Goal: Transaction & Acquisition: Obtain resource

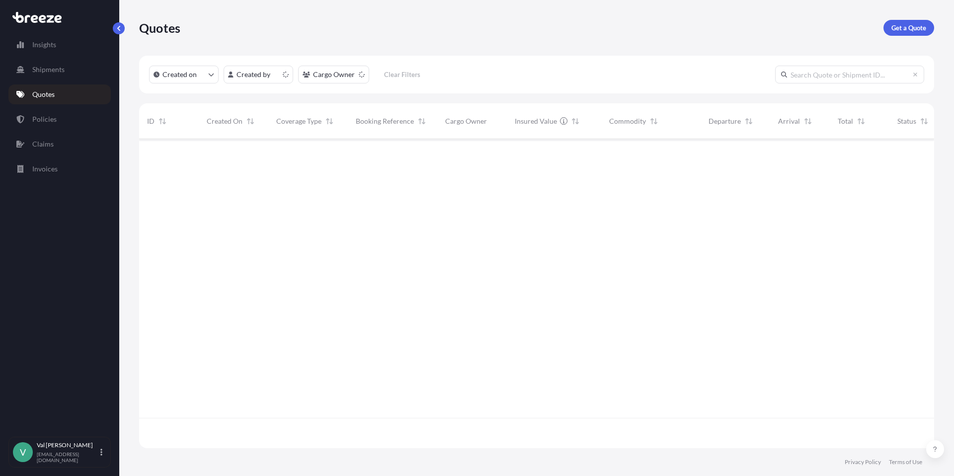
scroll to position [307, 787]
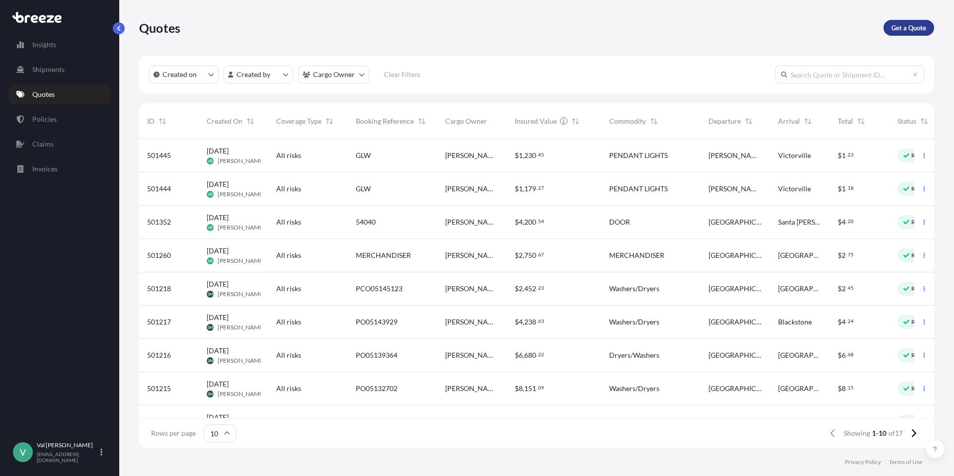
click at [906, 28] on p "Get a Quote" at bounding box center [908, 28] width 35 height 10
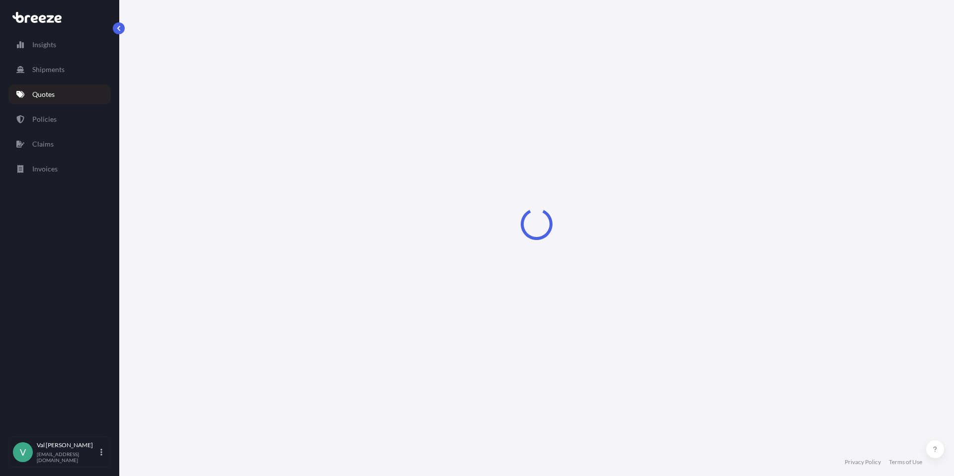
select select "Sea"
select select "1"
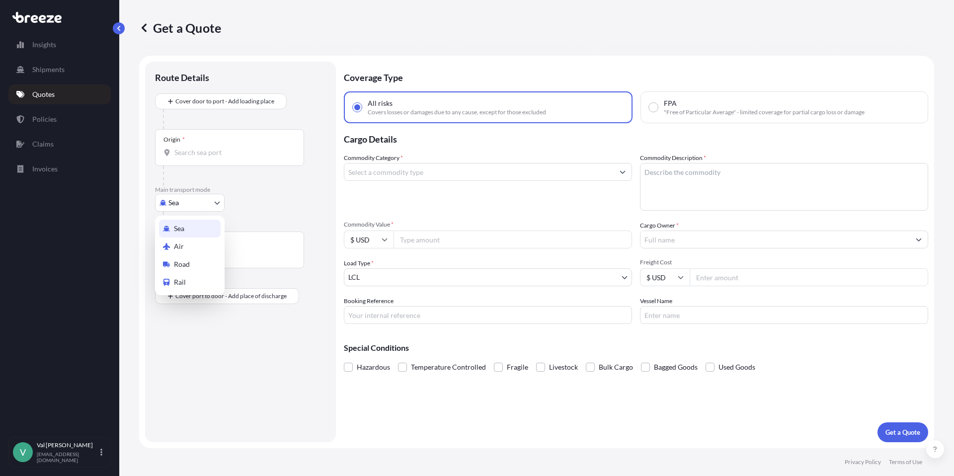
click at [198, 204] on body "Insights Shipments Quotes Policies Claims Invoices V [PERSON_NAME] [PERSON_NAME…" at bounding box center [477, 238] width 954 height 476
click at [189, 262] on span "Road" at bounding box center [182, 264] width 16 height 10
select select "Road"
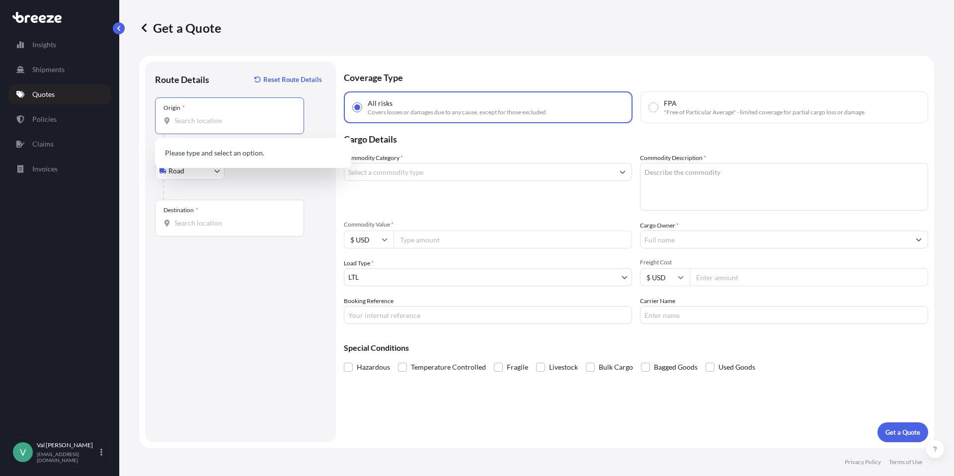
click at [199, 118] on input "Origin *" at bounding box center [232, 121] width 117 height 10
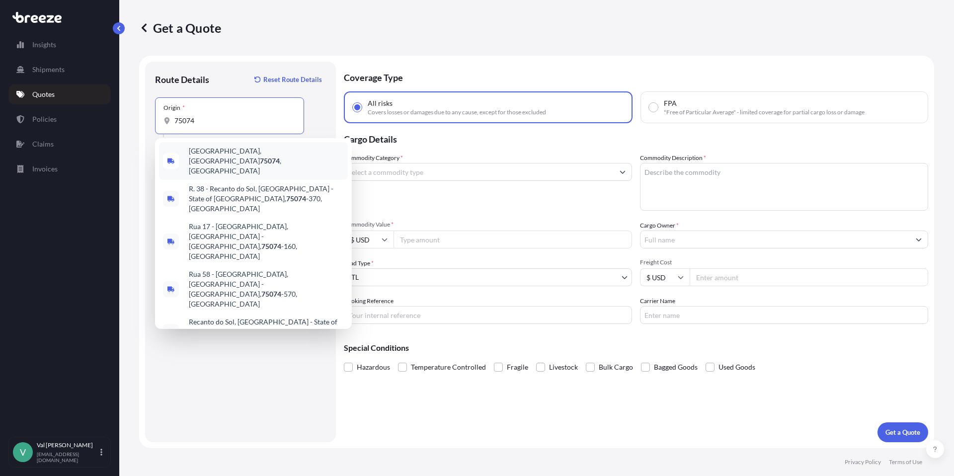
click at [213, 154] on span "[GEOGRAPHIC_DATA] , [GEOGRAPHIC_DATA]" at bounding box center [266, 161] width 155 height 30
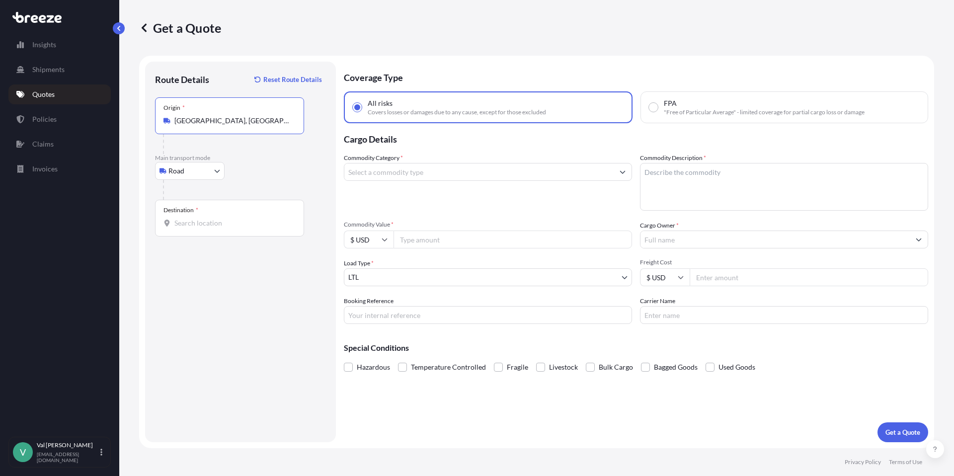
type input "[GEOGRAPHIC_DATA], [GEOGRAPHIC_DATA]"
click at [209, 222] on input "Destination *" at bounding box center [232, 223] width 117 height 10
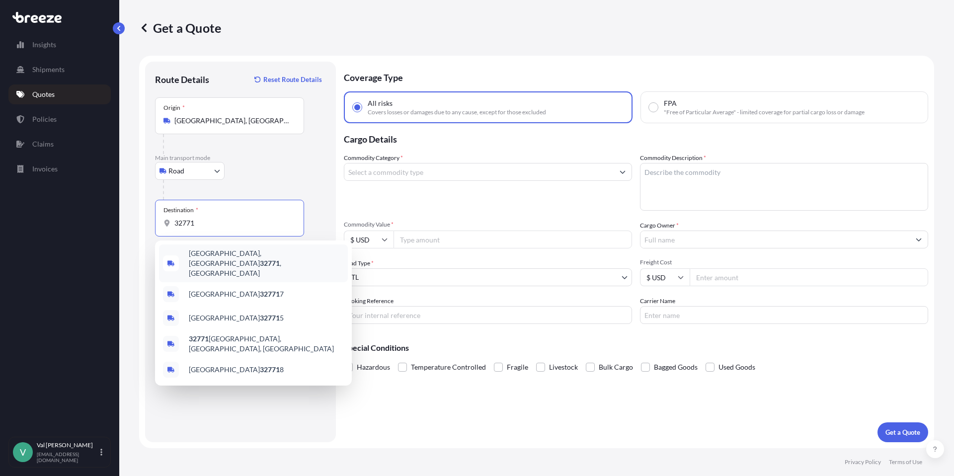
click at [216, 257] on span "[GEOGRAPHIC_DATA] , [GEOGRAPHIC_DATA]" at bounding box center [266, 263] width 155 height 30
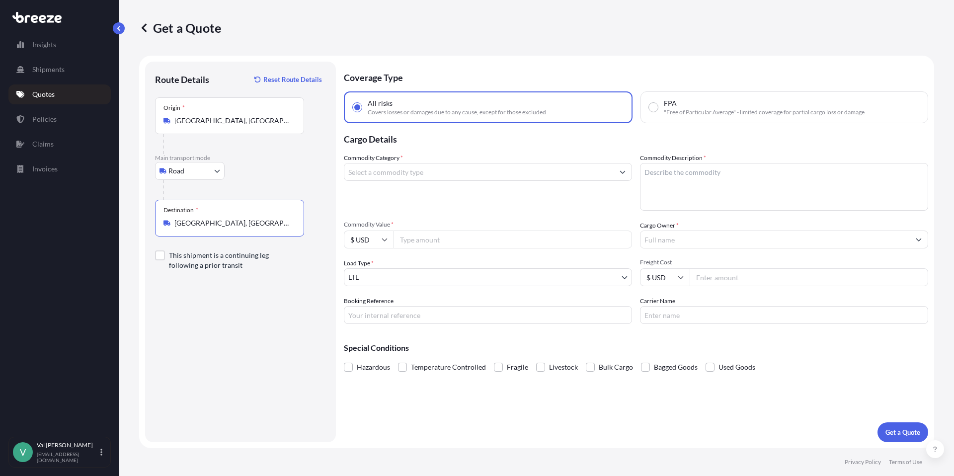
type input "[GEOGRAPHIC_DATA], [GEOGRAPHIC_DATA]"
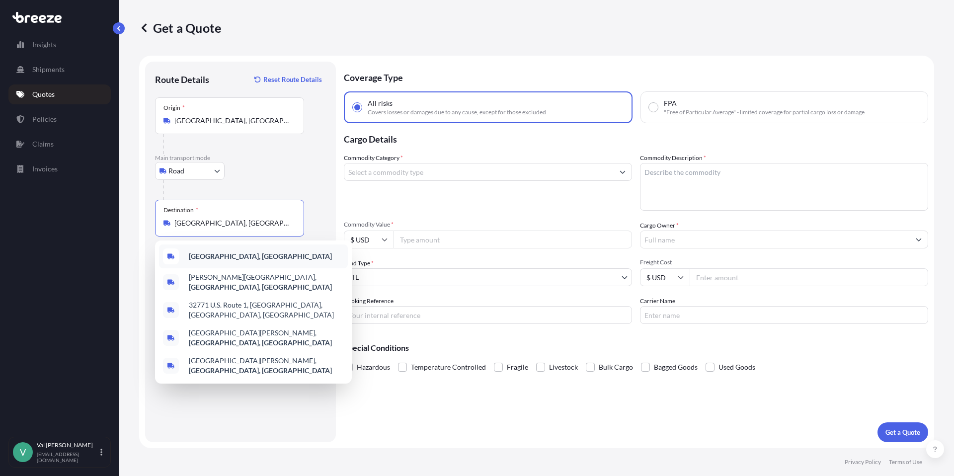
click at [242, 254] on b "[GEOGRAPHIC_DATA], [GEOGRAPHIC_DATA]" at bounding box center [260, 256] width 143 height 8
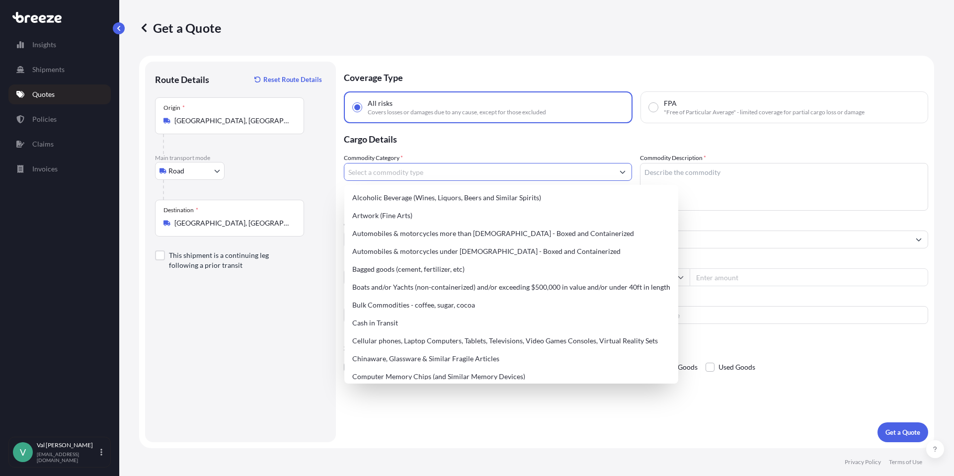
click at [400, 167] on input "Commodity Category *" at bounding box center [478, 172] width 269 height 18
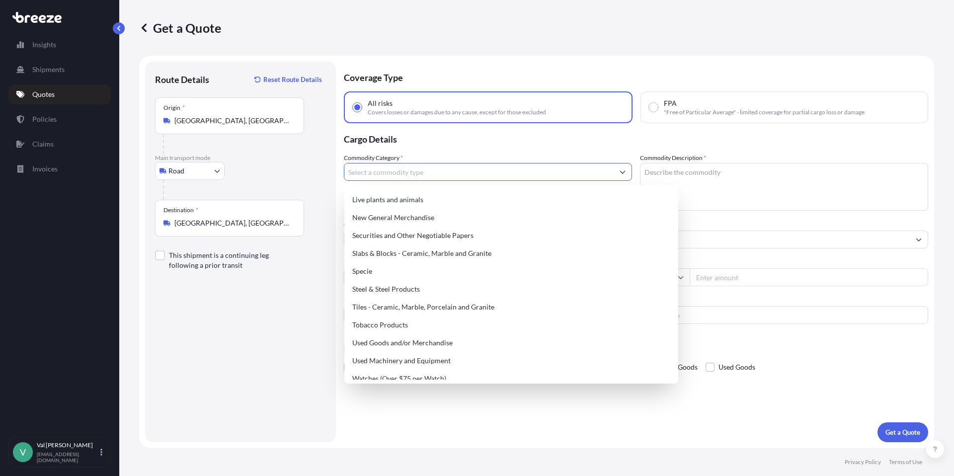
scroll to position [416, 0]
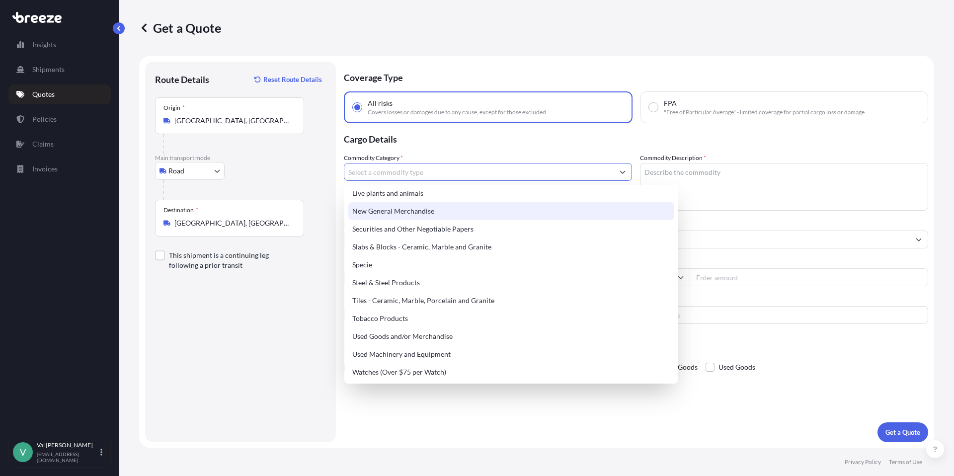
click at [399, 206] on div "New General Merchandise" at bounding box center [511, 211] width 326 height 18
type input "New General Merchandise"
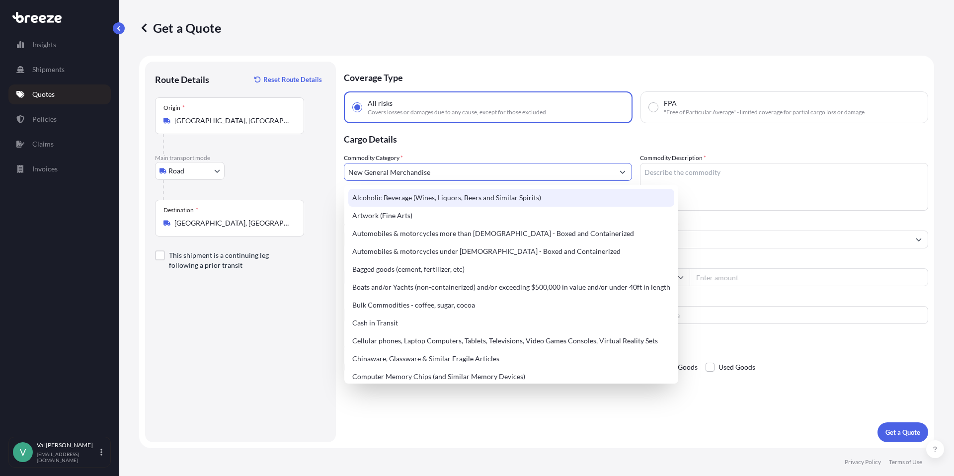
click at [479, 147] on p "Cargo Details" at bounding box center [636, 138] width 584 height 30
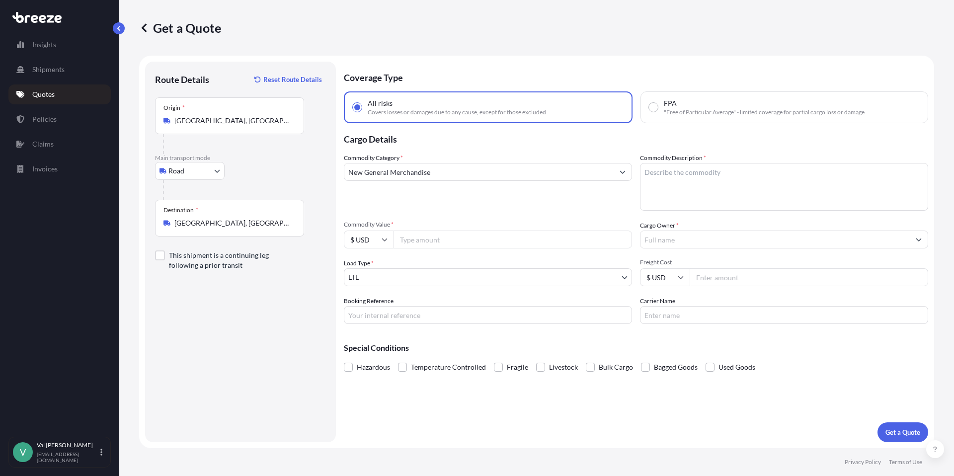
click at [432, 242] on input "Commodity Value *" at bounding box center [512, 239] width 238 height 18
type input "11120"
click at [416, 317] on input "Booking Reference" at bounding box center [488, 315] width 288 height 18
type input "p504-001034"
click at [692, 177] on textarea "Commodity Description *" at bounding box center [784, 187] width 288 height 48
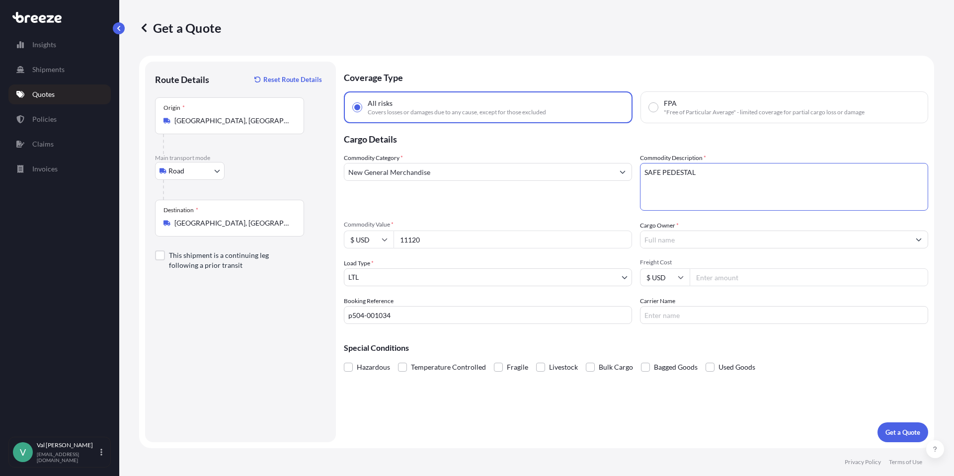
type textarea "SAFE PEDESTAL"
click at [353, 316] on input "p504-001034" at bounding box center [488, 315] width 288 height 18
type input "P504-001034"
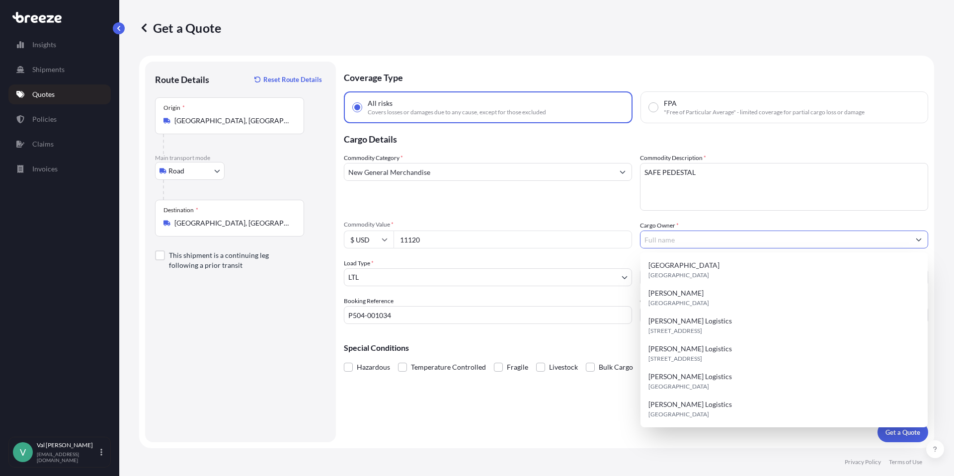
click at [675, 240] on input "Cargo Owner *" at bounding box center [774, 239] width 269 height 18
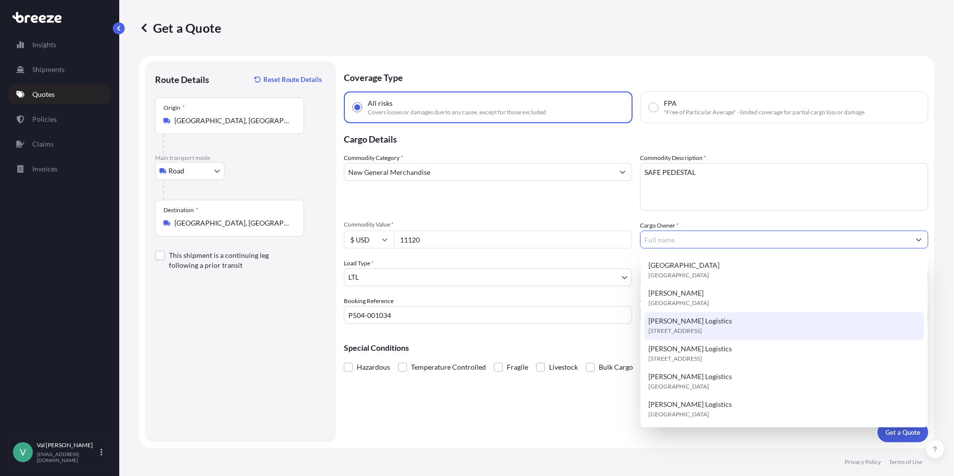
click at [685, 328] on span "[STREET_ADDRESS]" at bounding box center [675, 331] width 54 height 10
type input "[PERSON_NAME] Logistics"
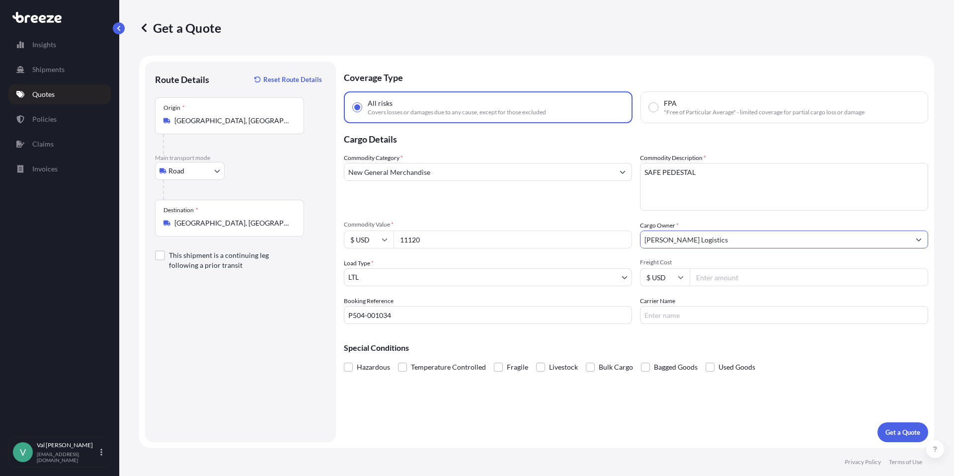
click at [729, 276] on input "Freight Cost" at bounding box center [808, 277] width 238 height 18
type input "273.78"
click at [709, 317] on input "Carrier Name" at bounding box center [784, 315] width 288 height 18
type input "XPO LOGISTICS"
click at [906, 429] on p "Get a Quote" at bounding box center [902, 432] width 35 height 10
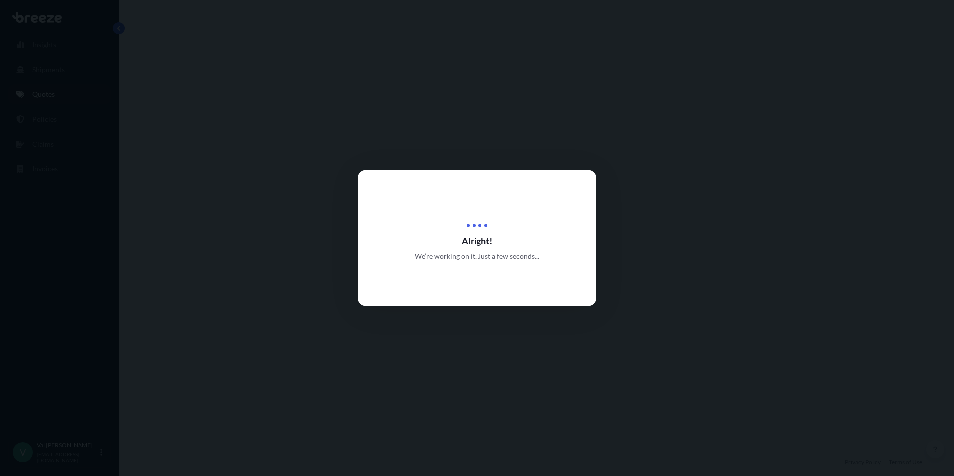
select select "Road"
select select "1"
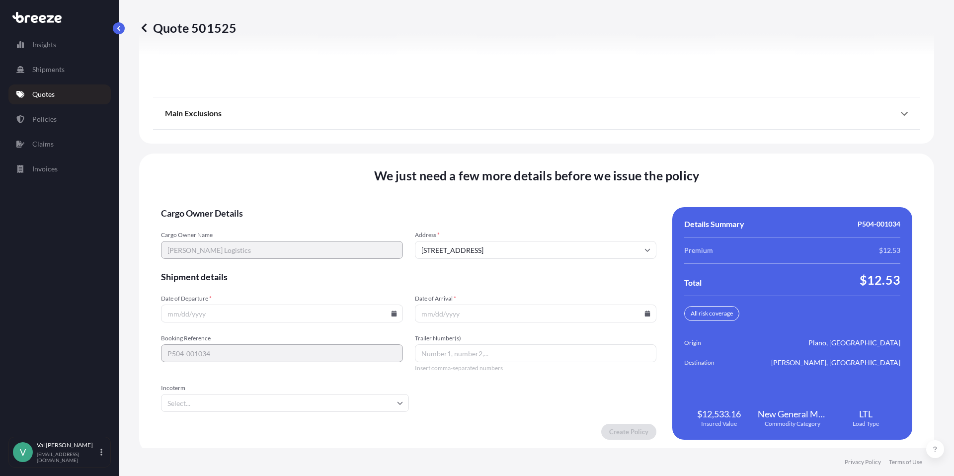
scroll to position [1259, 0]
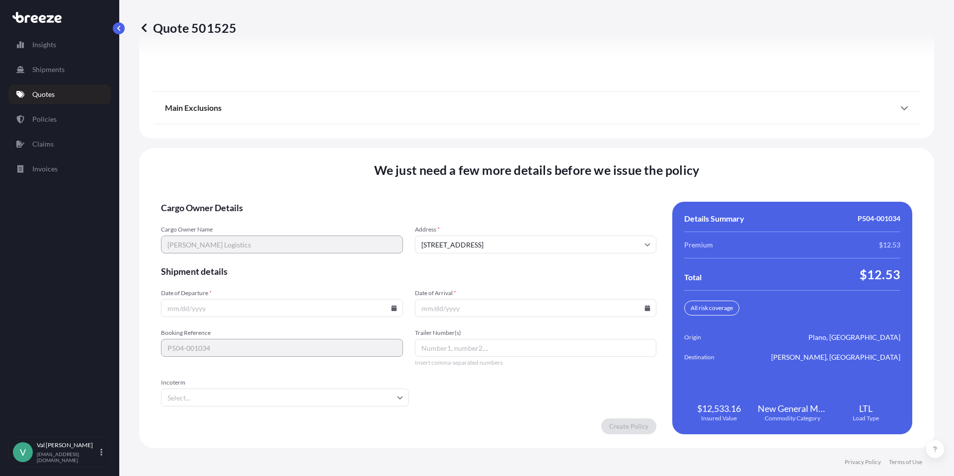
click at [391, 306] on icon at bounding box center [393, 308] width 5 height 6
click at [305, 216] on button "17" at bounding box center [304, 220] width 16 height 16
type input "[DATE]"
click at [645, 309] on icon at bounding box center [647, 308] width 5 height 6
click at [533, 236] on button "23" at bounding box center [532, 238] width 16 height 16
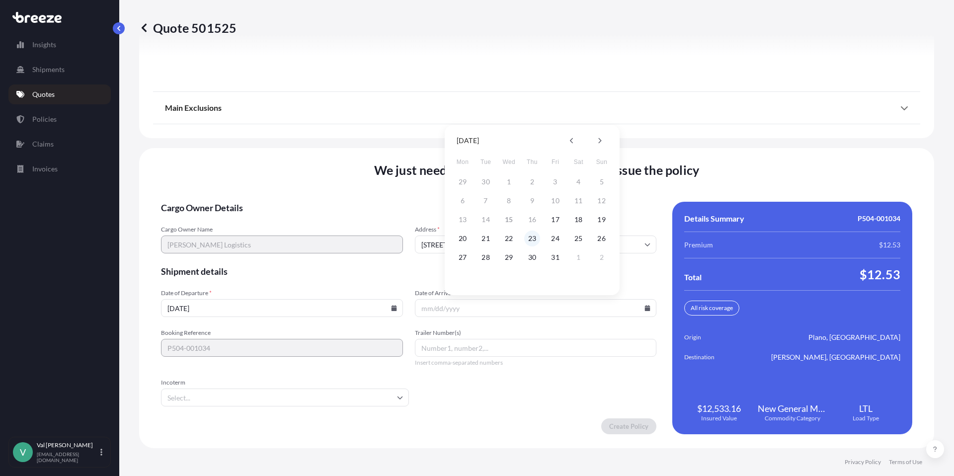
type input "[DATE]"
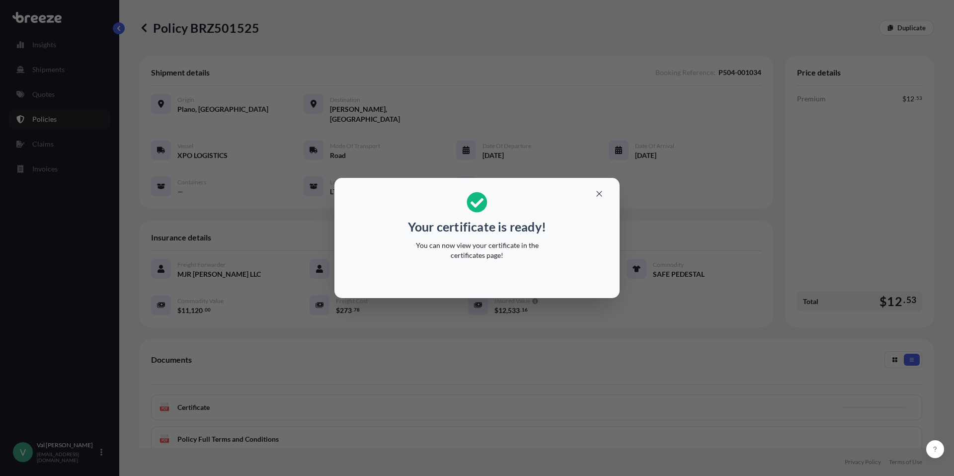
click at [56, 173] on div "Your certificate is ready! You can now view your certificate in the certificate…" at bounding box center [477, 238] width 954 height 476
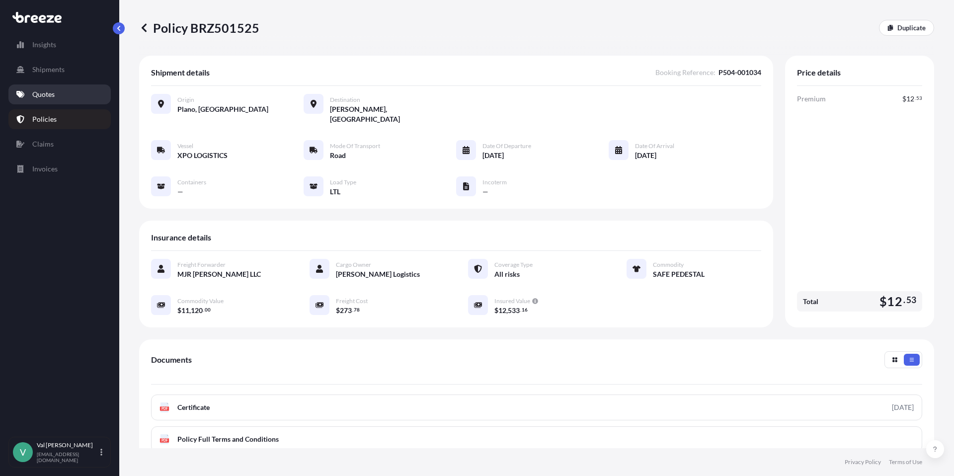
click at [53, 92] on p "Quotes" at bounding box center [43, 94] width 22 height 10
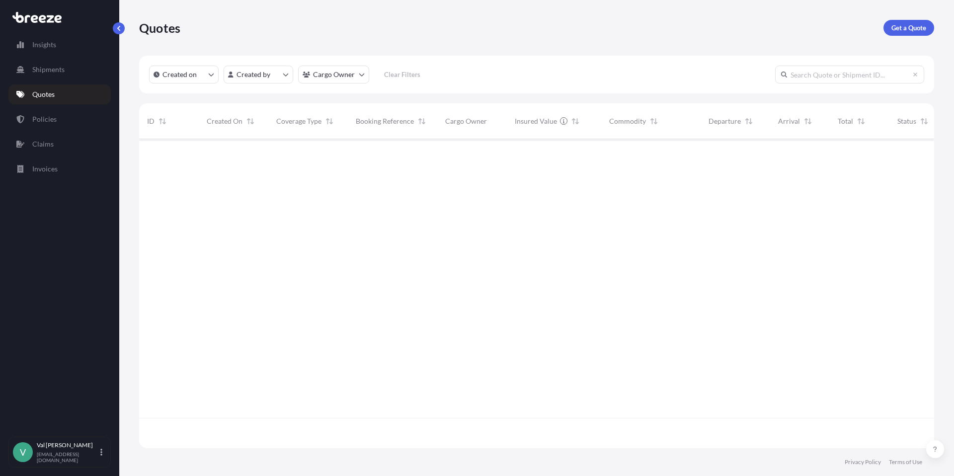
scroll to position [307, 787]
click at [855, 74] on input "text" at bounding box center [849, 75] width 149 height 18
drag, startPoint x: 825, startPoint y: 75, endPoint x: 760, endPoint y: 65, distance: 65.3
click at [761, 70] on div "Created on Created by Cargo Owner Clear Filters 22472" at bounding box center [536, 75] width 795 height 38
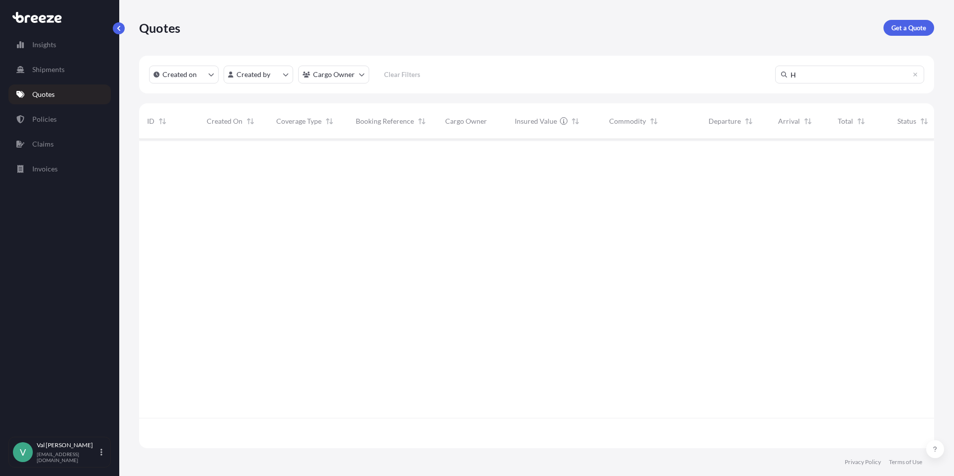
scroll to position [307, 787]
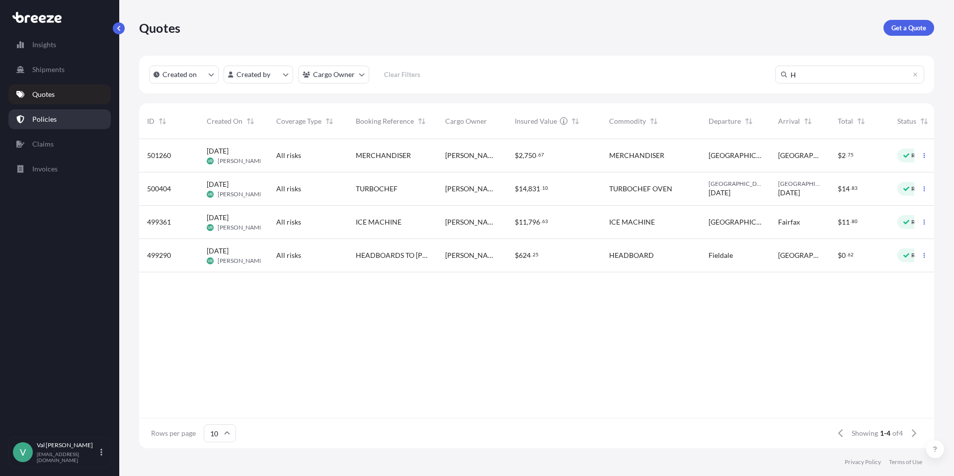
type input "H"
click at [54, 116] on p "Policies" at bounding box center [44, 119] width 24 height 10
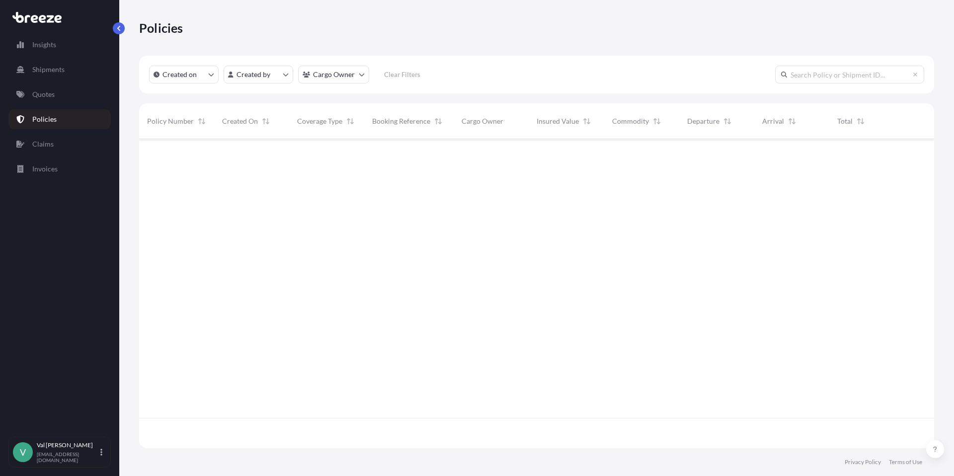
scroll to position [307, 787]
click at [47, 93] on p "Quotes" at bounding box center [43, 94] width 22 height 10
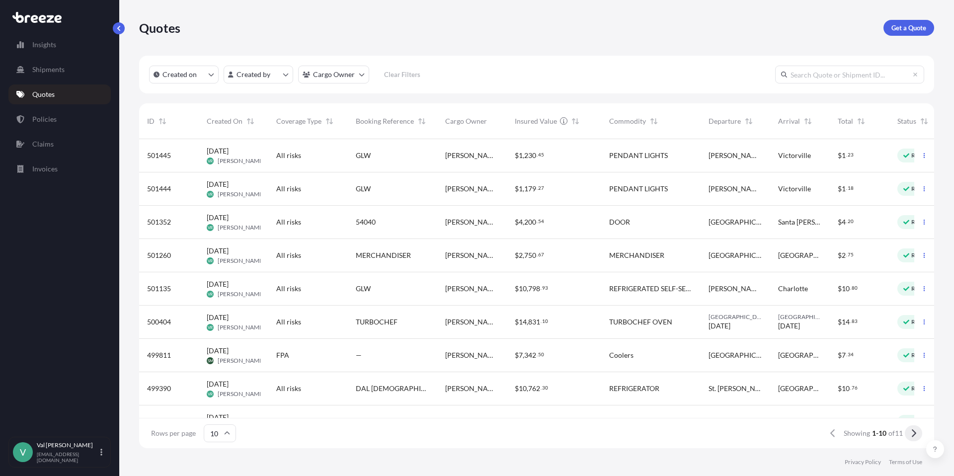
click at [914, 433] on icon at bounding box center [914, 433] width 4 height 8
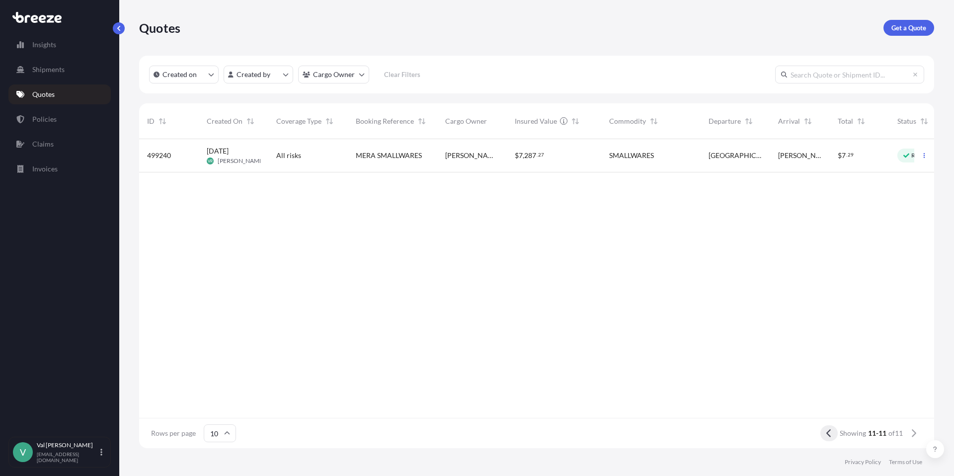
click at [826, 432] on icon at bounding box center [828, 433] width 5 height 9
